Goal: Information Seeking & Learning: Learn about a topic

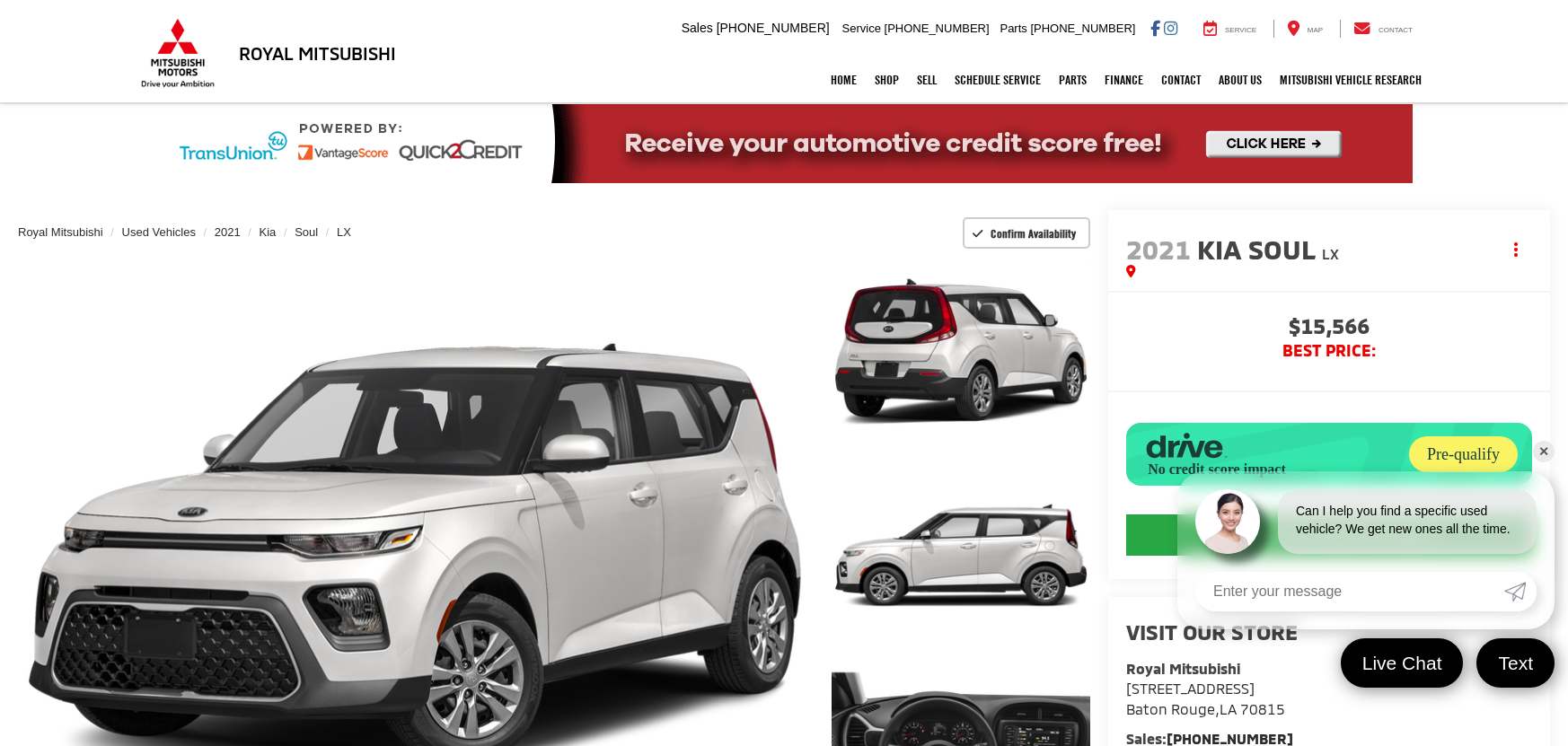
scroll to position [1033, 0]
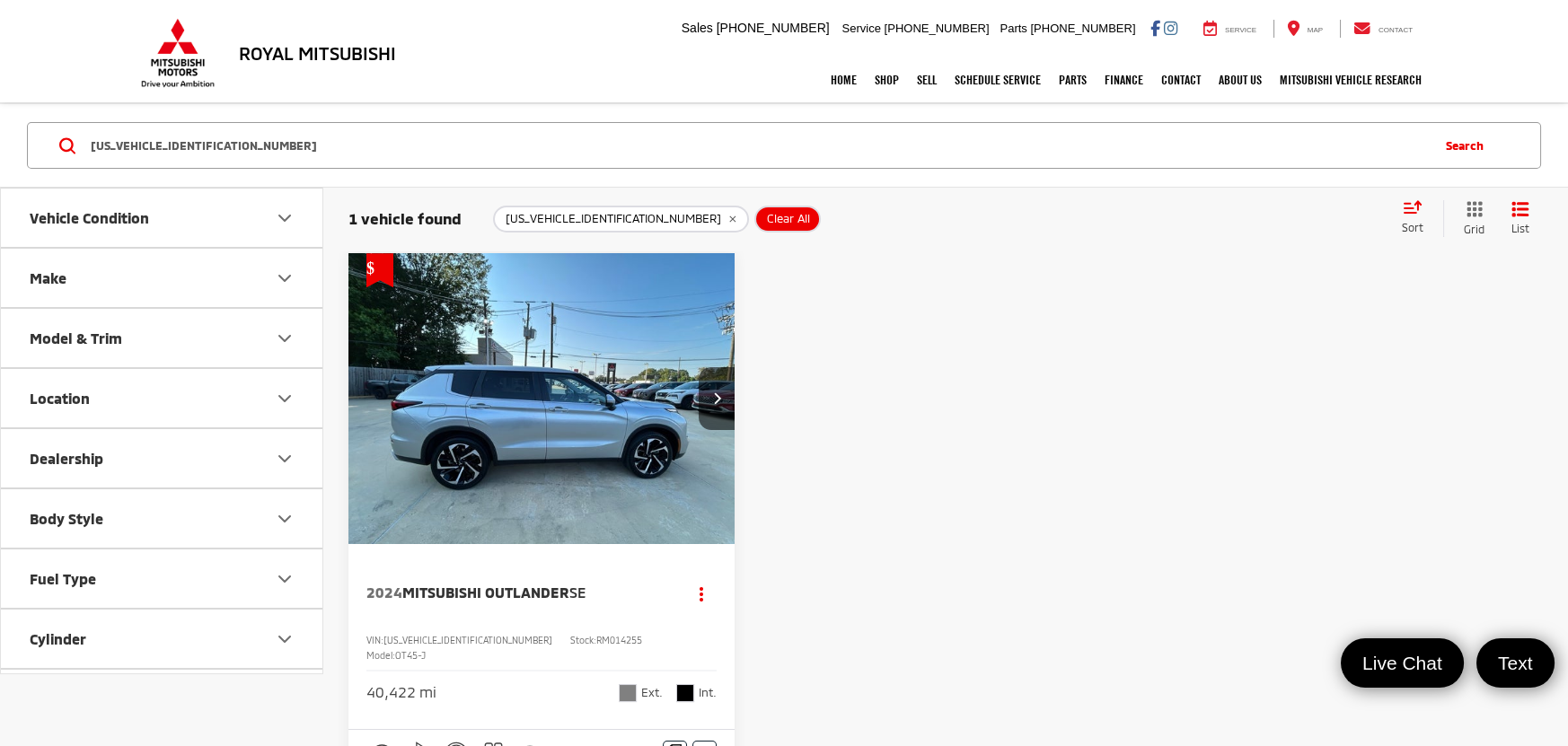
click at [540, 423] on img "2024 Mitsubishi Outlander SE 0" at bounding box center [542, 399] width 389 height 292
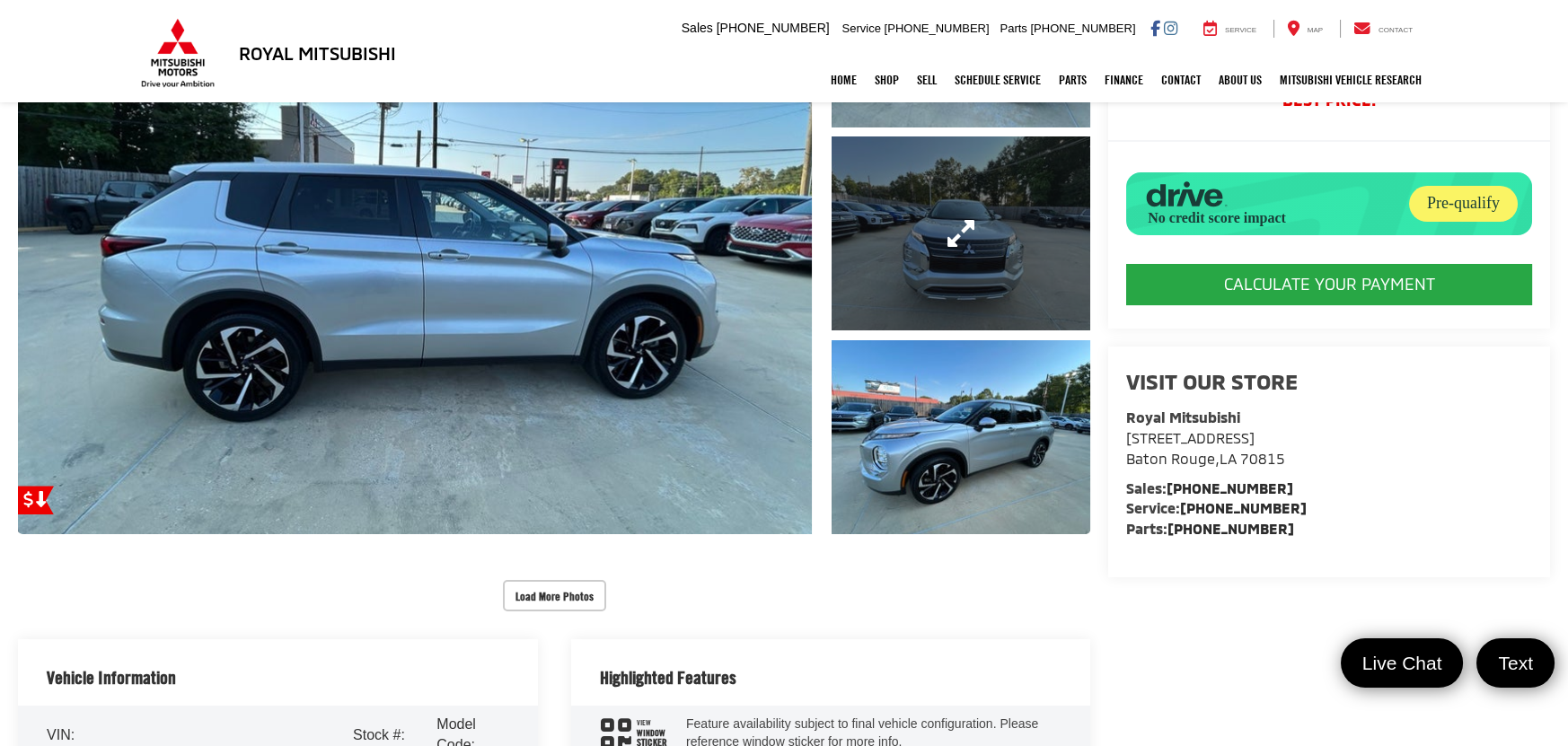
scroll to position [709, 0]
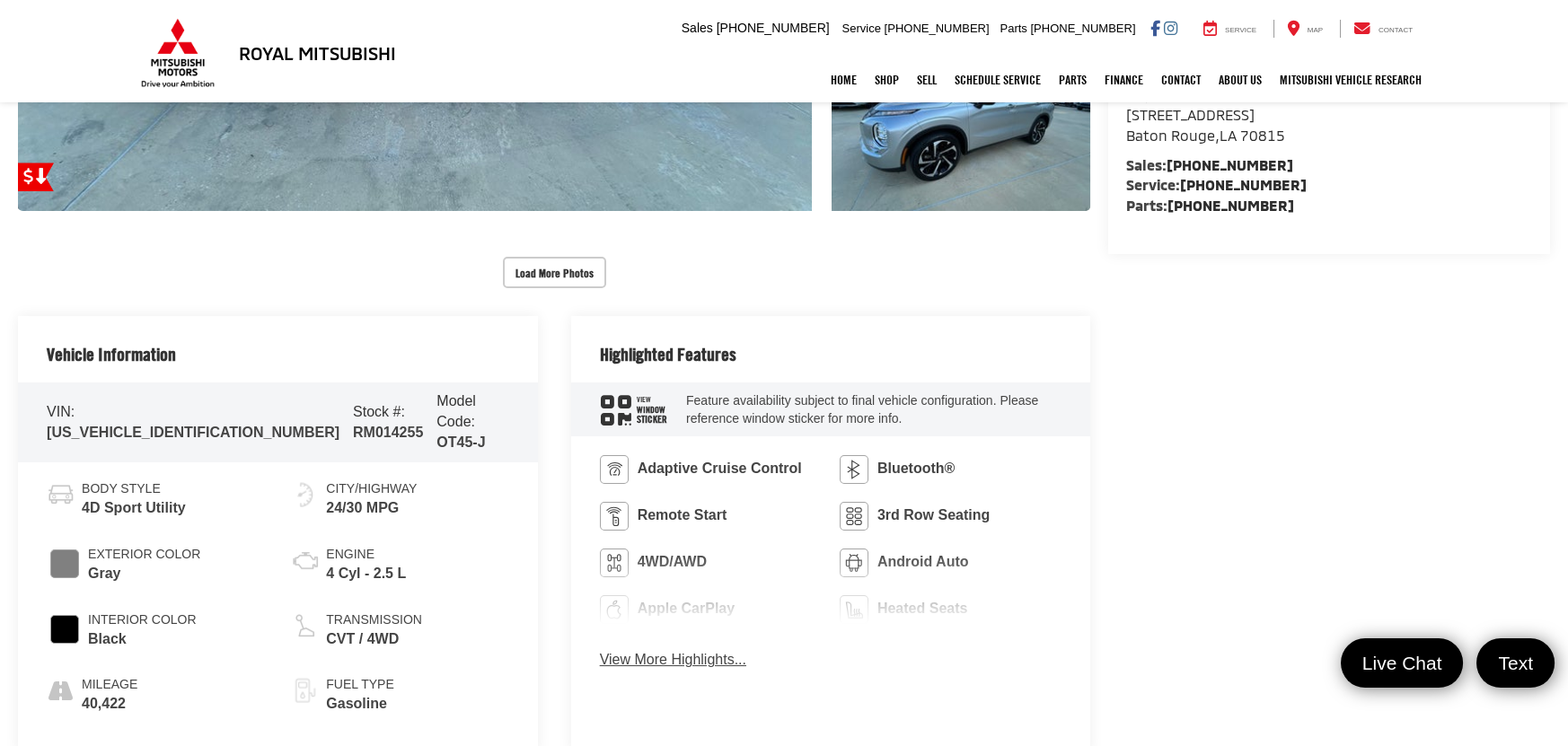
click at [679, 645] on div "Adaptive Cruise Control Bluetooth® Remote Start 3rd Row Seating 4WD/AWD Android…" at bounding box center [831, 567] width 520 height 263
click at [679, 664] on button "View More Highlights..." at bounding box center [672, 661] width 146 height 21
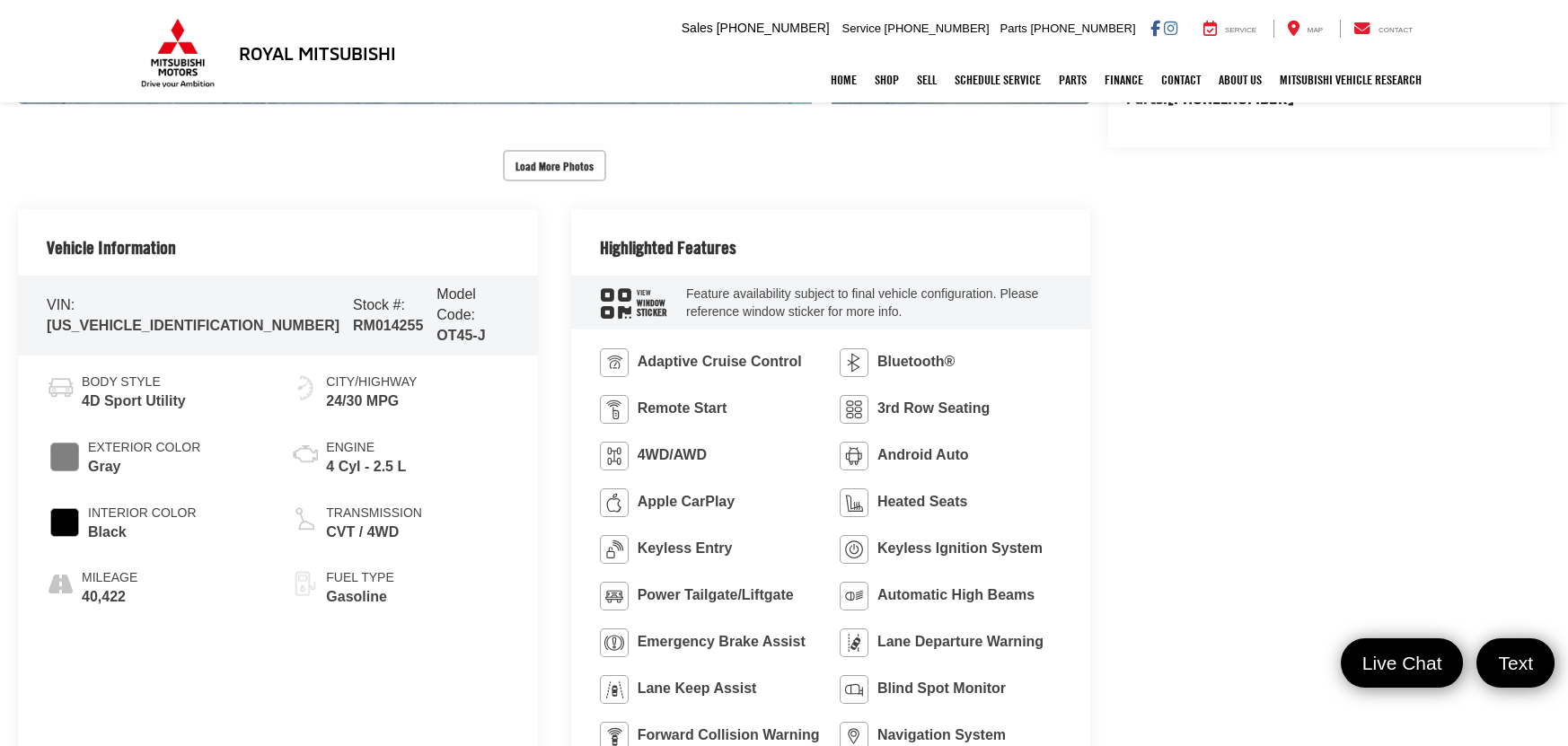
scroll to position [791, 0]
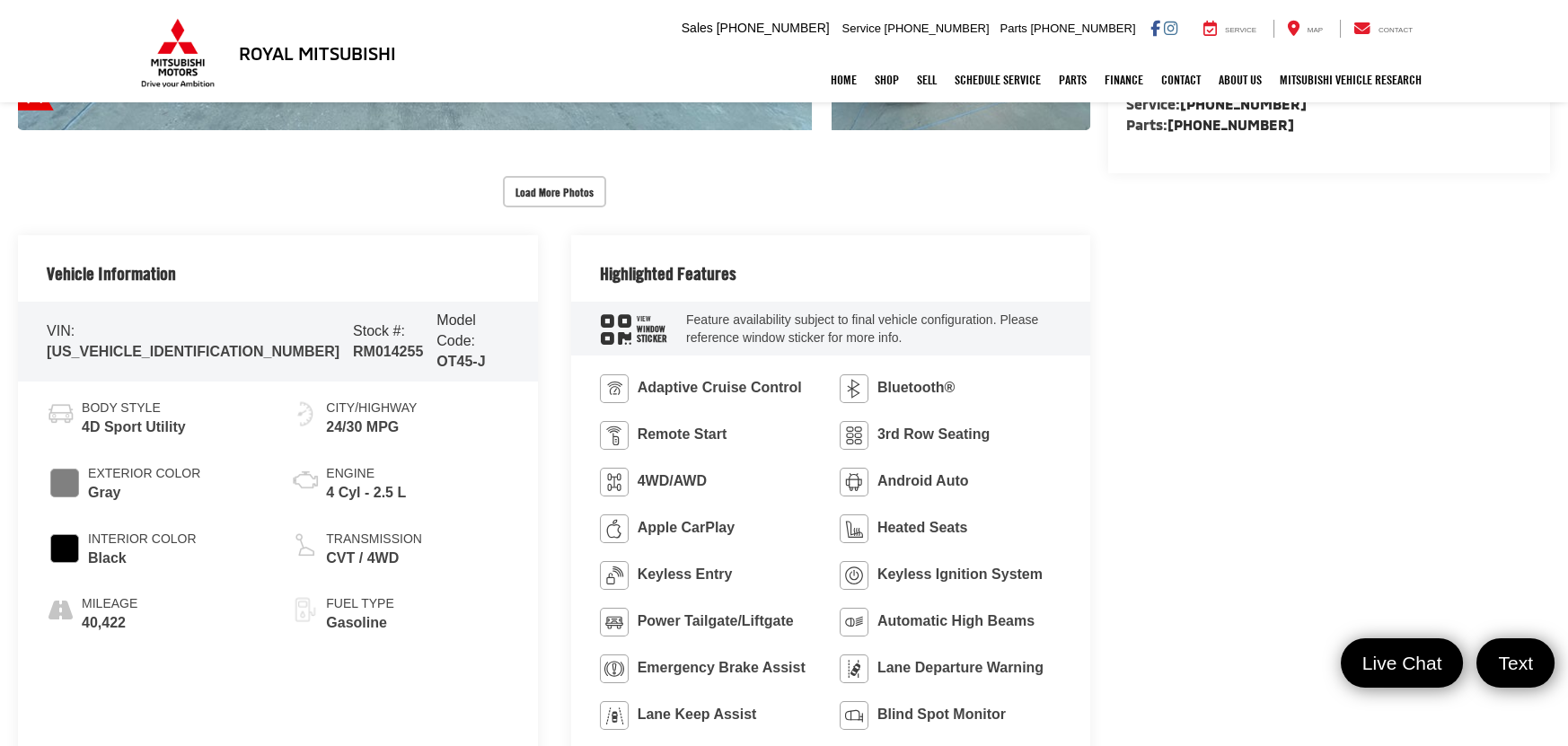
click at [186, 68] on div "Home Shop All Vehicles New Vehicles Pre-Owned Vehicles New Specials Demo Specia…" at bounding box center [784, 79] width 1293 height 45
click at [309, 37] on li "Royal Mitsubishi" at bounding box center [317, 53] width 166 height 38
click at [821, 74] on link "Home" at bounding box center [843, 79] width 44 height 45
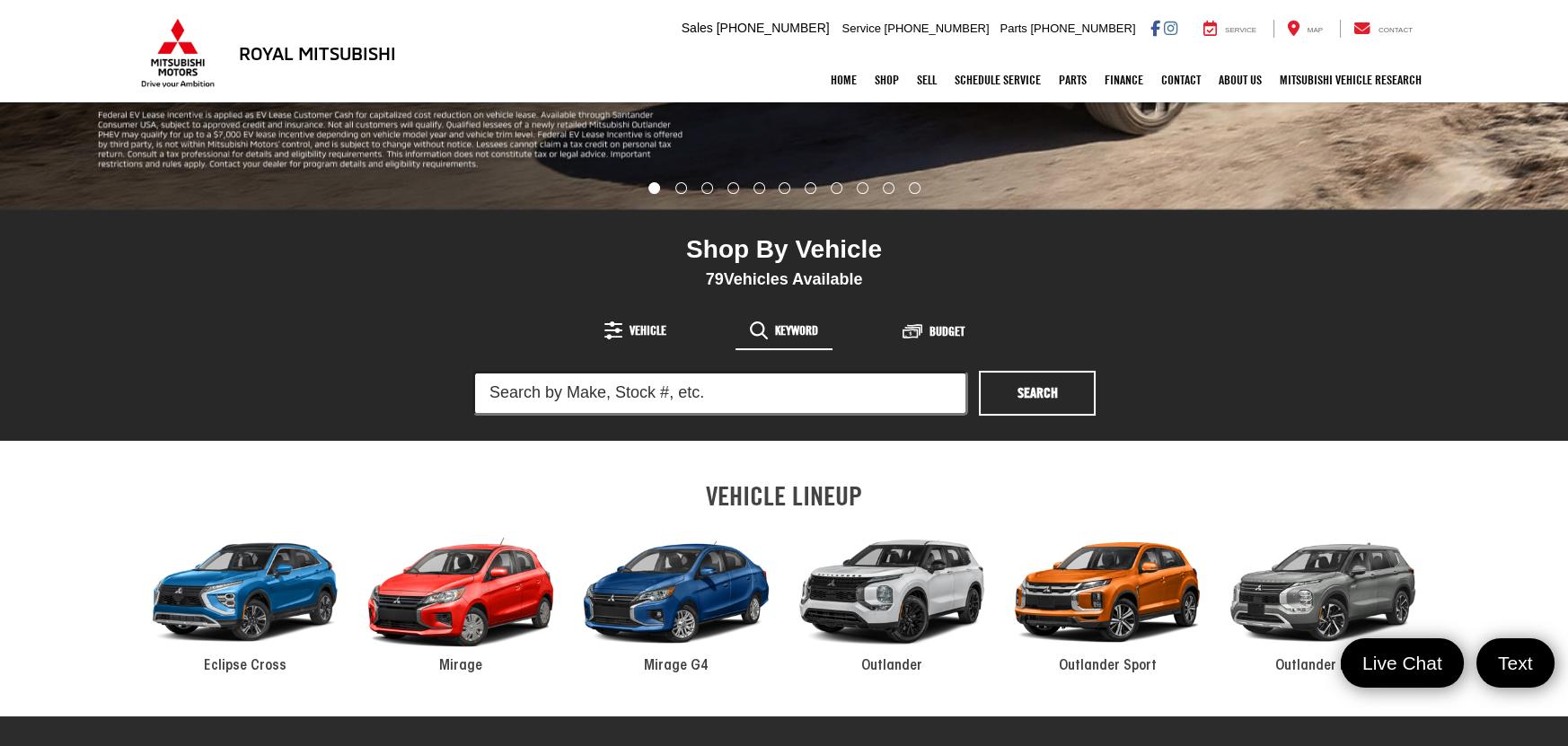
click at [576, 393] on input "search" at bounding box center [720, 392] width 496 height 45
